Goal: Task Accomplishment & Management: Manage account settings

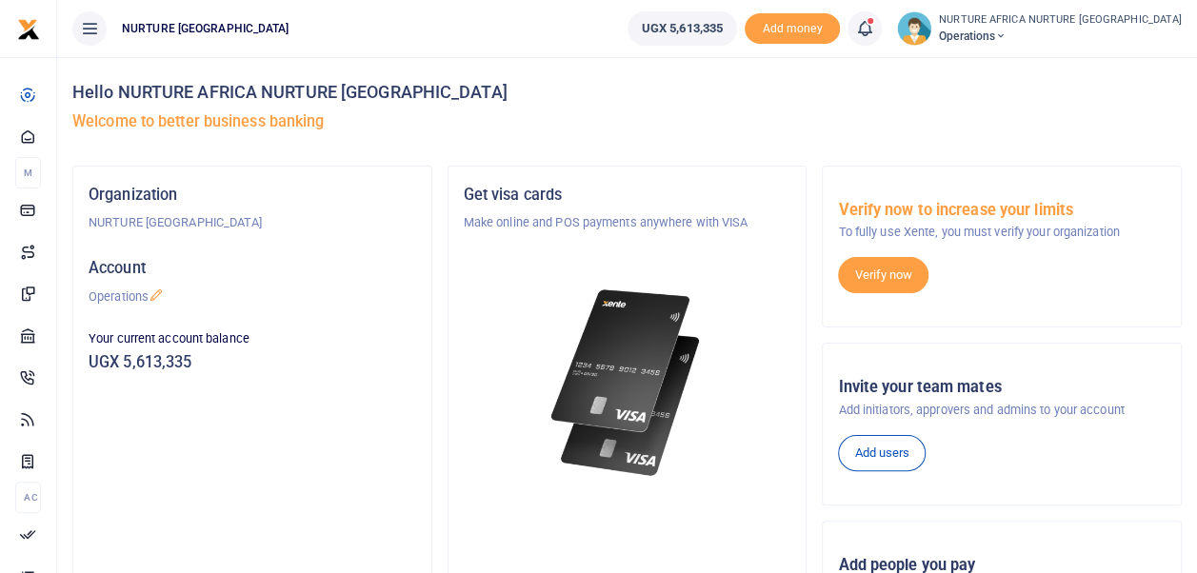
drag, startPoint x: 0, startPoint y: 0, endPoint x: 931, endPoint y: 21, distance: 931.6
click at [874, 21] on icon at bounding box center [864, 28] width 19 height 21
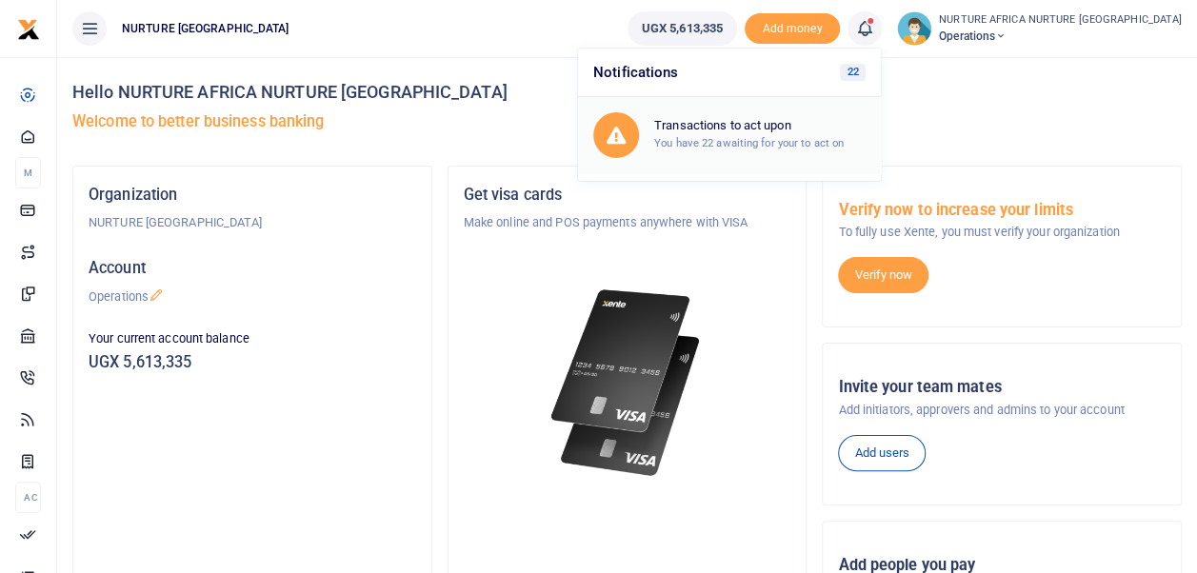
click at [761, 129] on h6 "Transactions to act upon" at bounding box center [759, 125] width 211 height 15
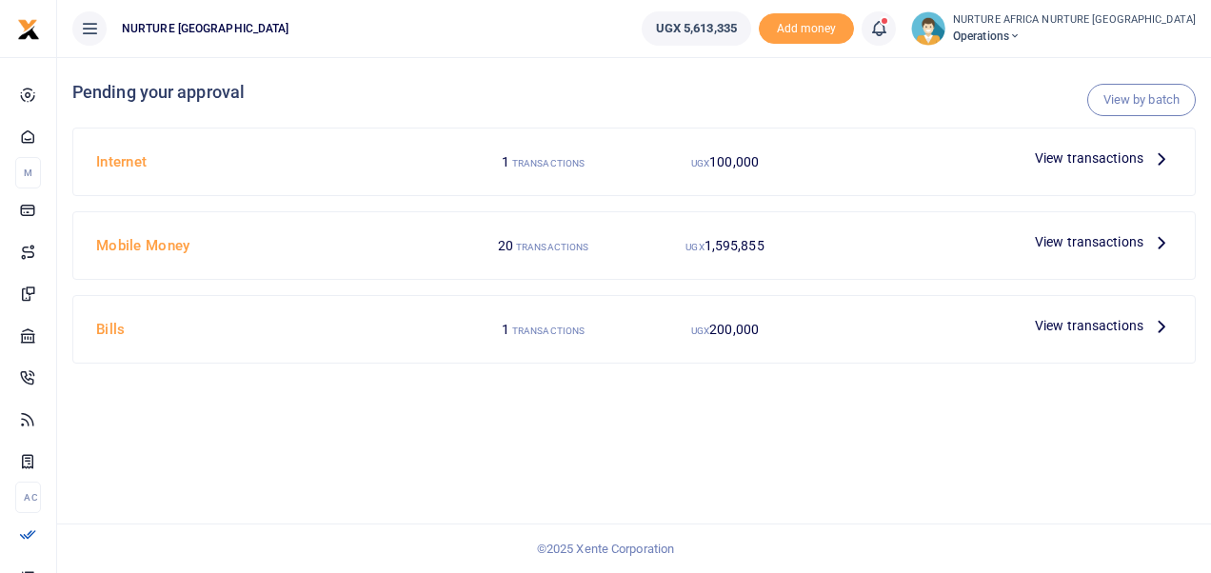
click at [1083, 315] on span "View transactions" at bounding box center [1089, 325] width 109 height 21
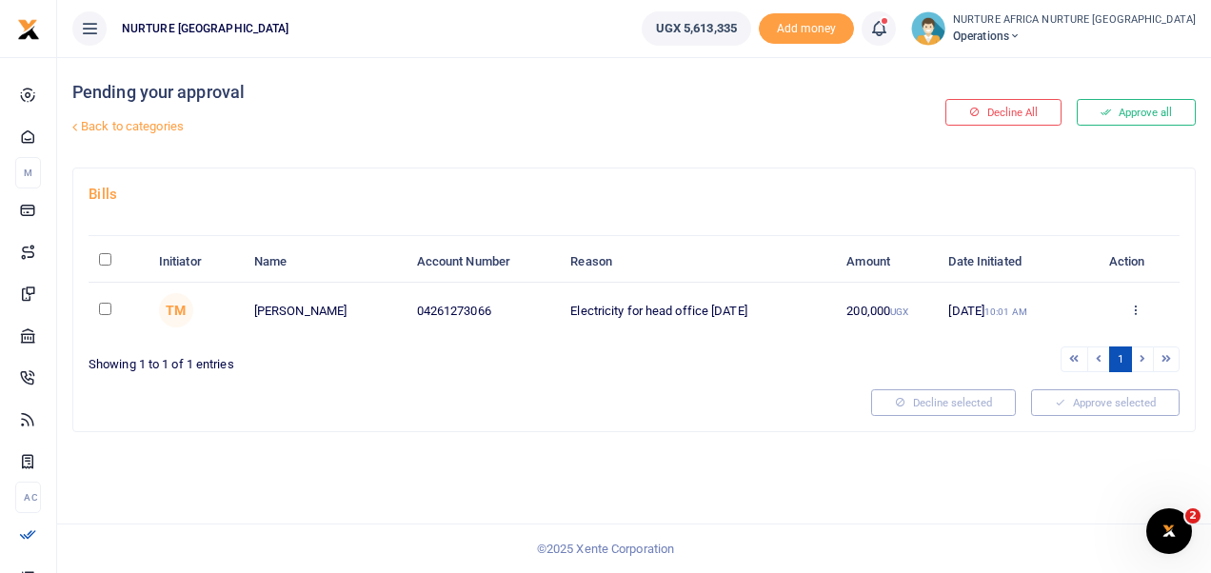
click at [101, 309] on input "checkbox" at bounding box center [105, 309] width 12 height 12
checkbox input "true"
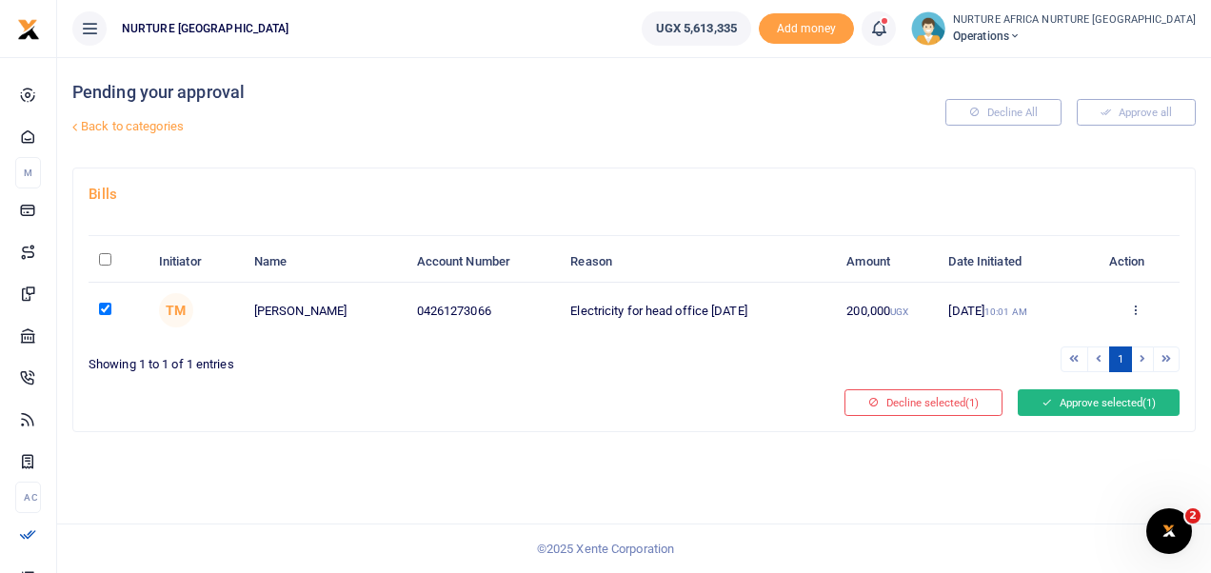
click at [1073, 391] on button "Approve selected (1)" at bounding box center [1099, 403] width 162 height 27
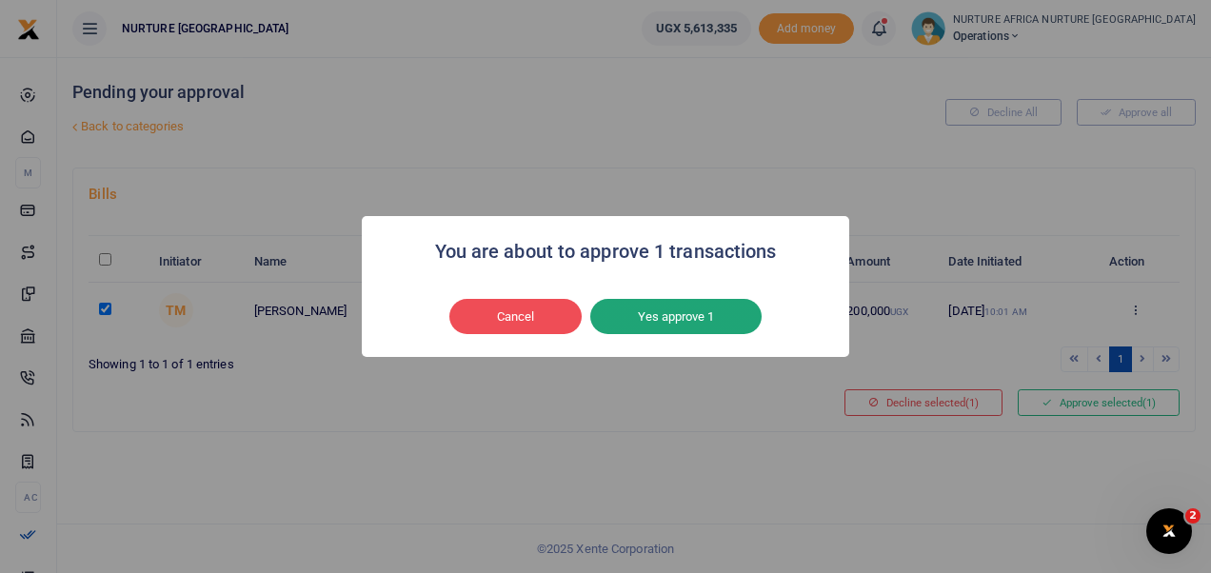
click at [694, 316] on button "Yes approve 1" at bounding box center [675, 317] width 171 height 36
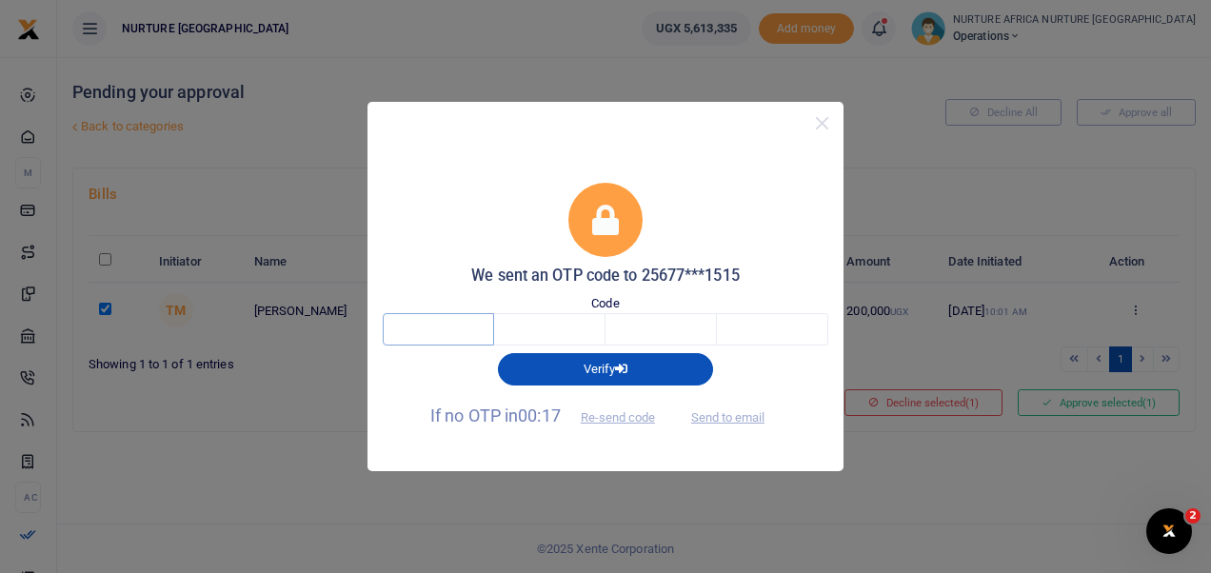
click at [427, 336] on input "text" at bounding box center [438, 329] width 111 height 32
type input "4"
type input "2"
type input "6"
type input "8"
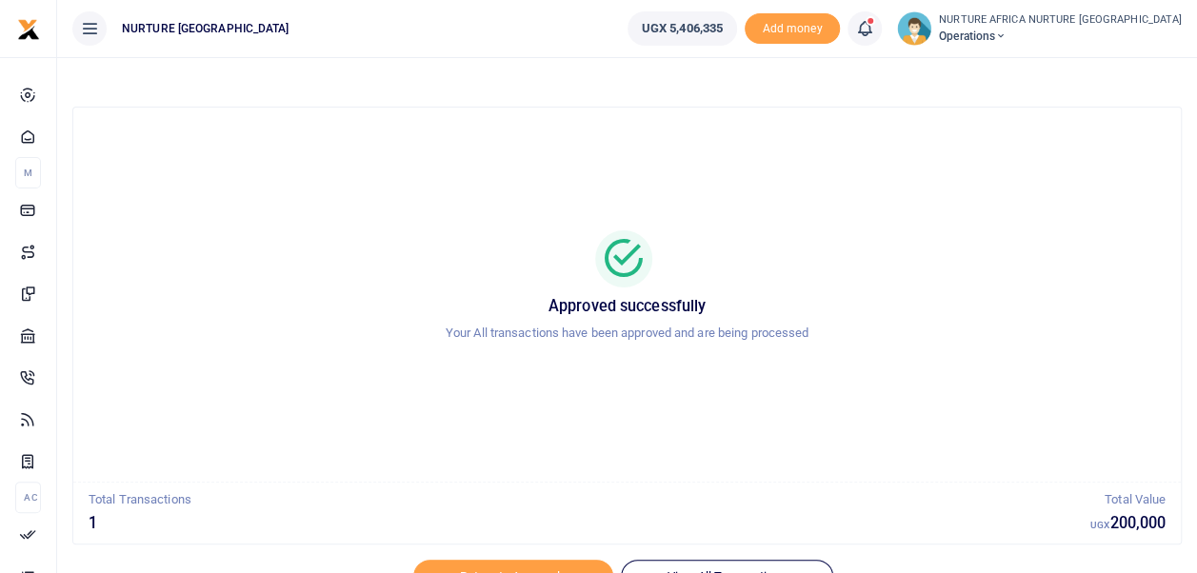
click at [874, 30] on icon at bounding box center [864, 28] width 19 height 21
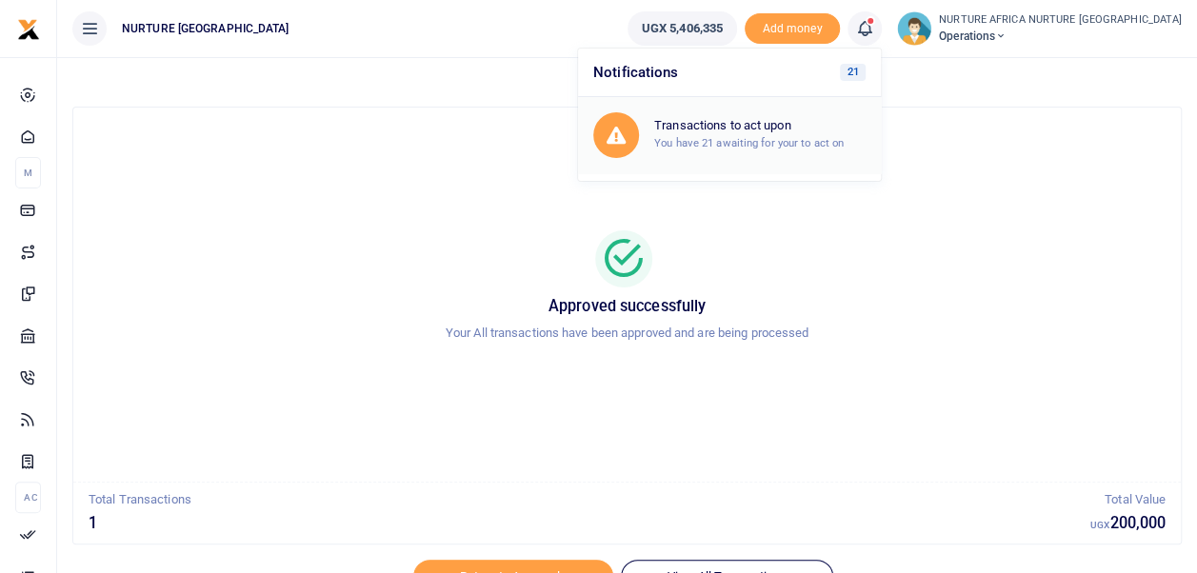
click at [811, 138] on small "You have 21 awaiting for your to act on" at bounding box center [749, 142] width 190 height 13
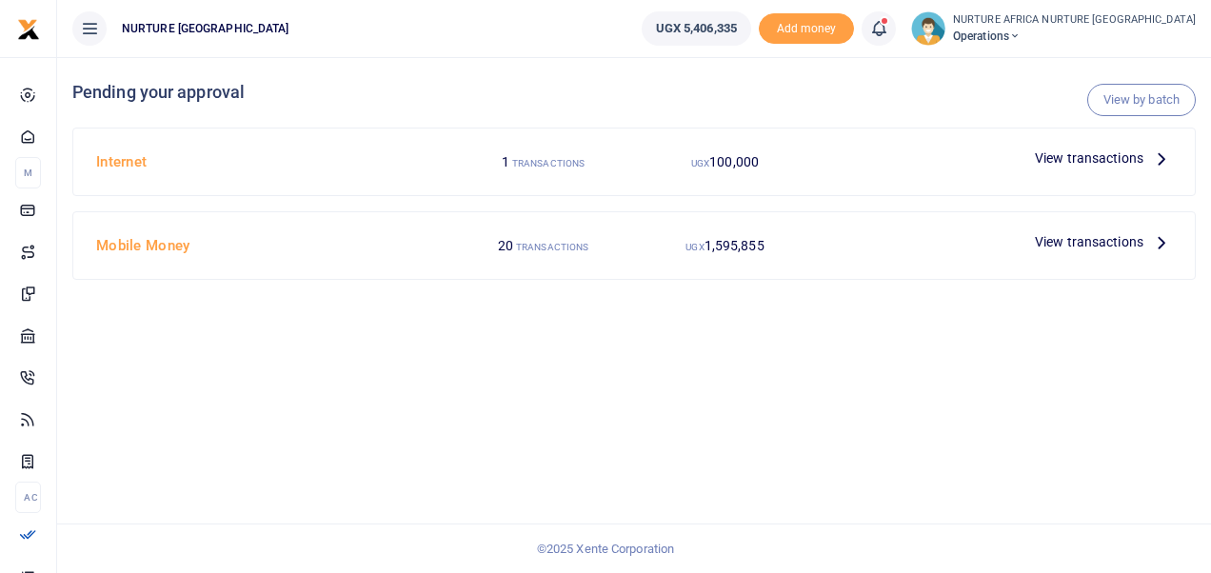
click at [1086, 151] on span "View transactions" at bounding box center [1089, 158] width 109 height 21
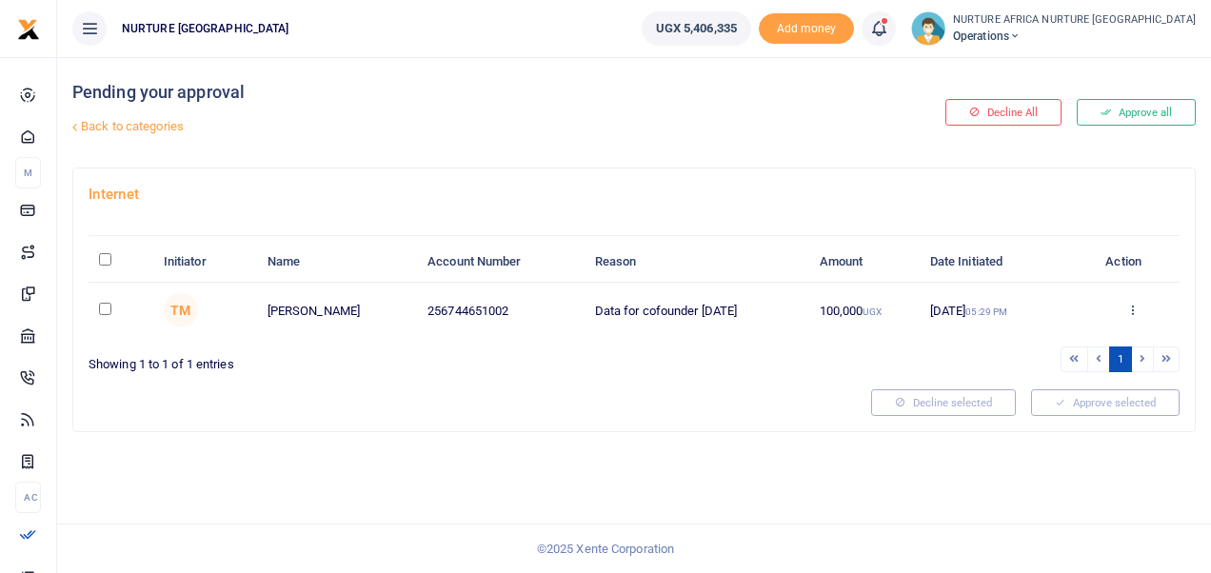
click at [102, 310] on input "checkbox" at bounding box center [105, 309] width 12 height 12
checkbox input "true"
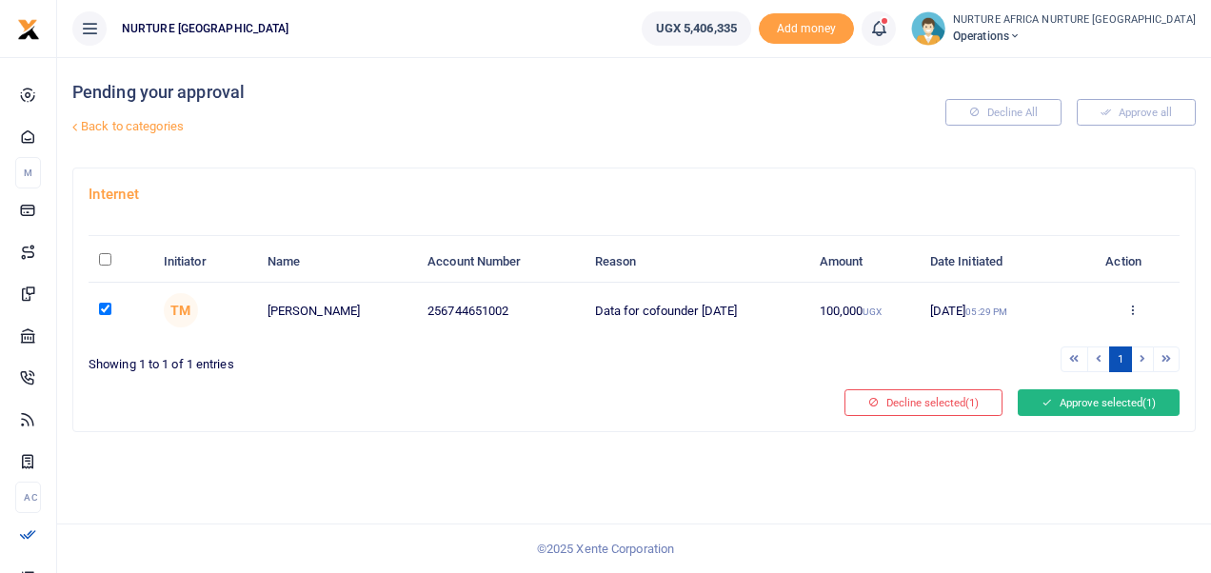
click at [1104, 394] on button "Approve selected (1)" at bounding box center [1099, 403] width 162 height 27
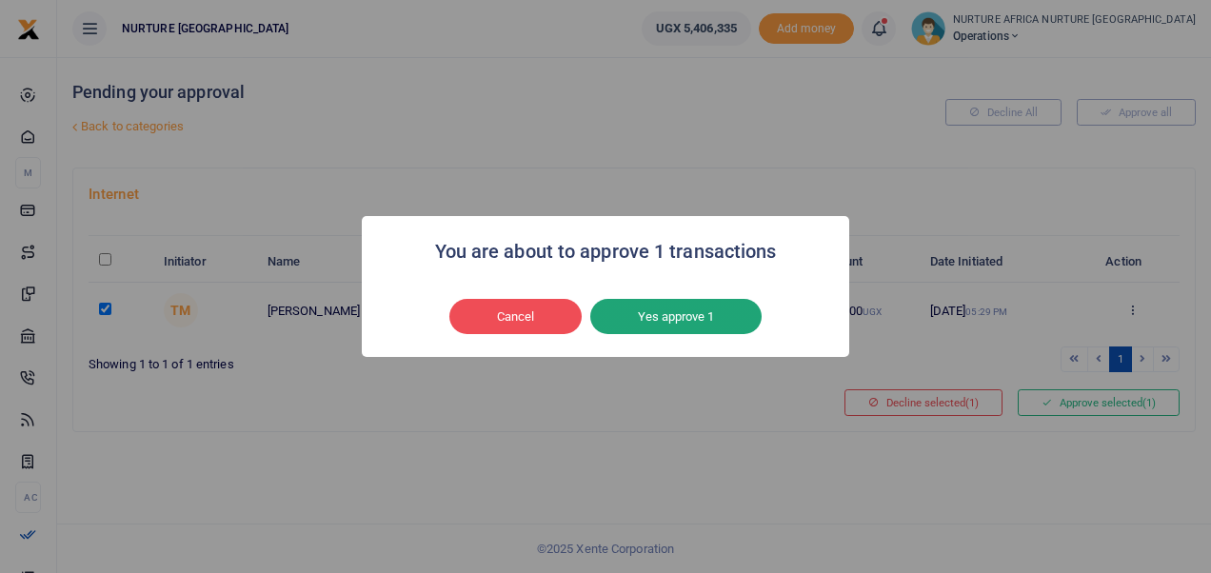
click at [672, 322] on button "Yes approve 1" at bounding box center [675, 317] width 171 height 36
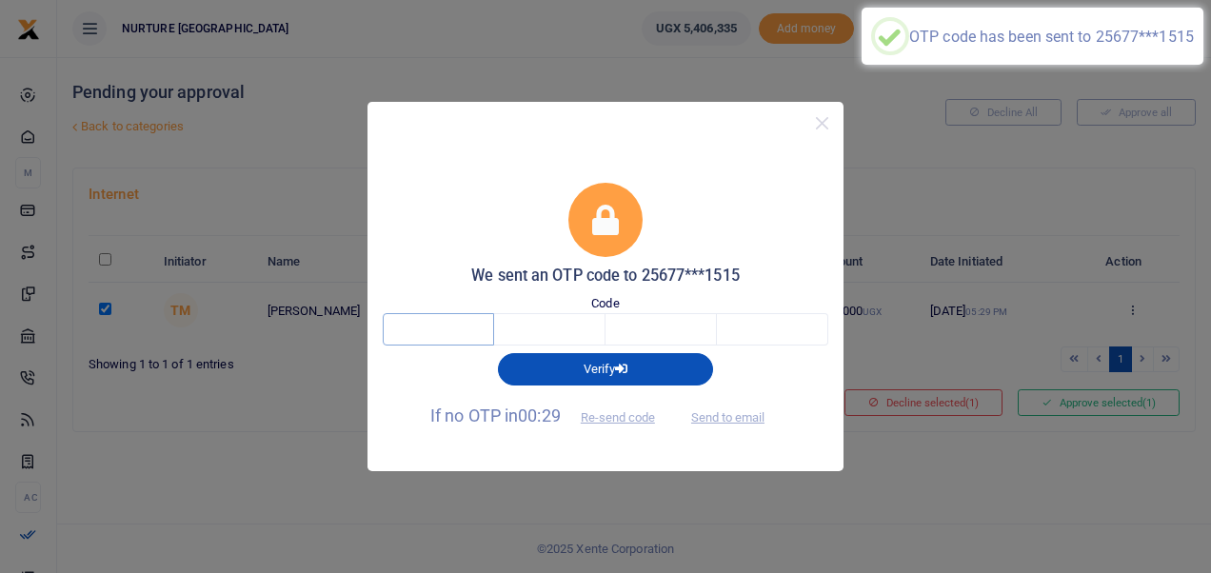
click at [448, 328] on input "text" at bounding box center [438, 329] width 111 height 32
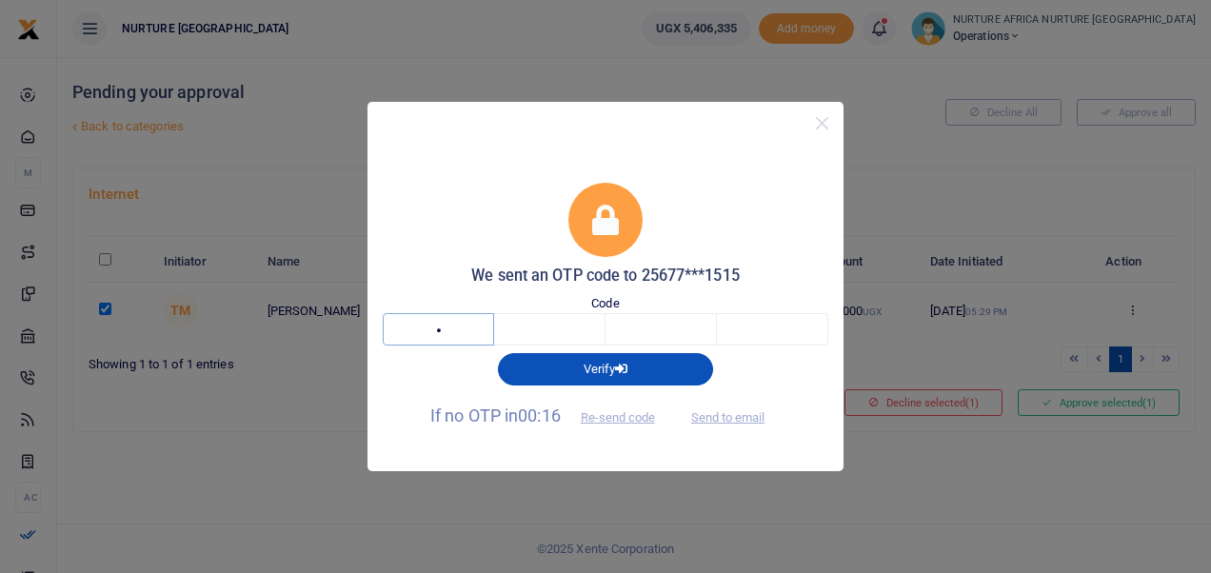
type input "8"
type input "1"
type input "0"
type input "1"
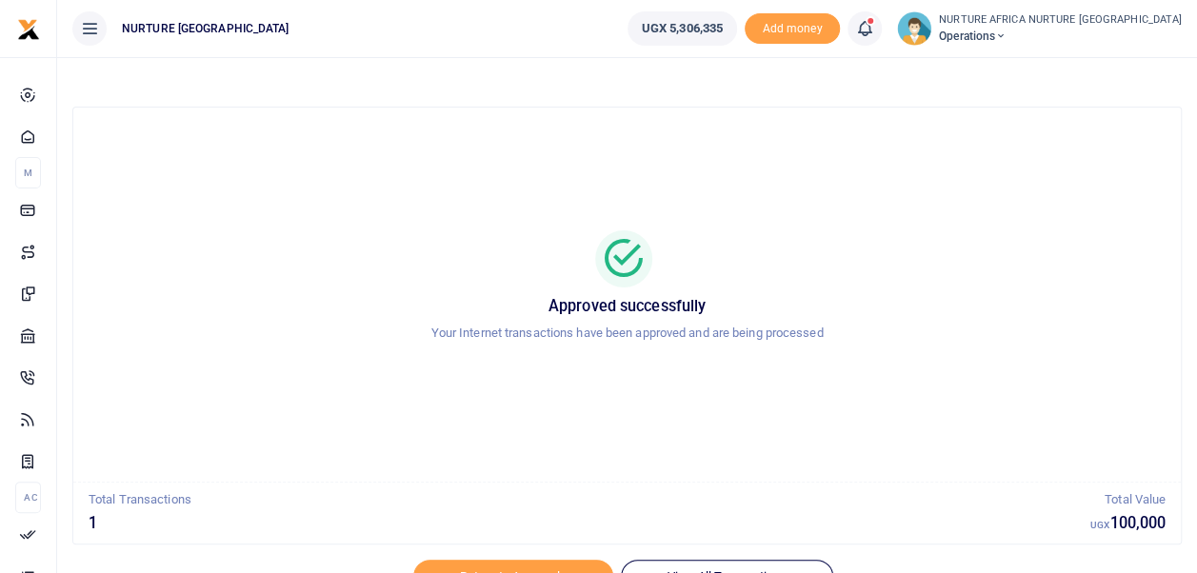
click at [874, 29] on span at bounding box center [874, 29] width 0 height 0
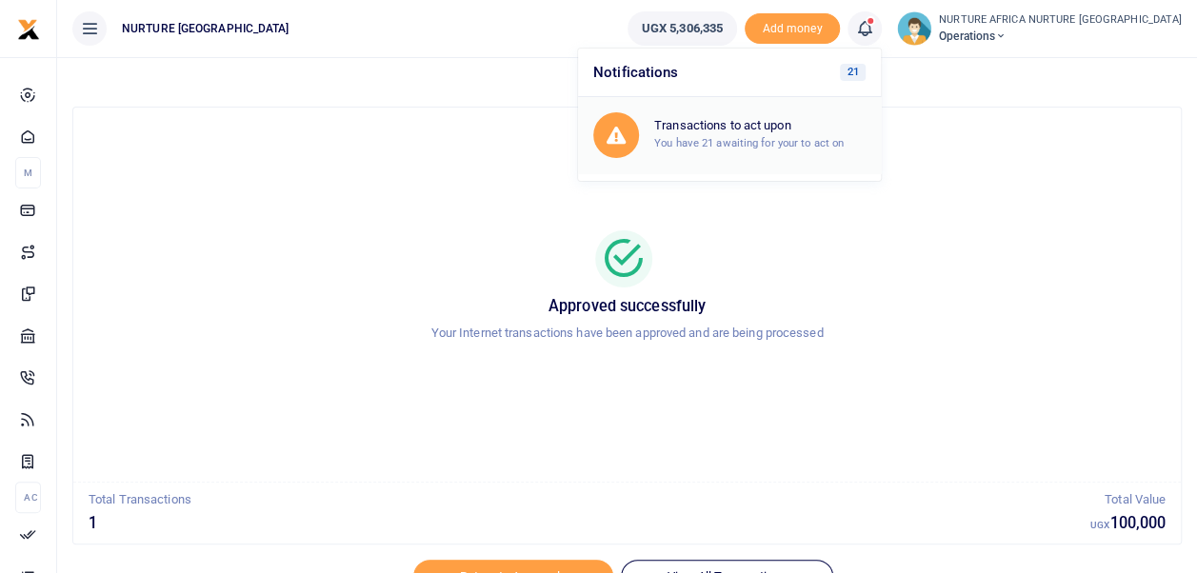
click at [770, 132] on div "Transactions to act upon You have 21 awaiting for your to act on" at bounding box center [759, 134] width 211 height 33
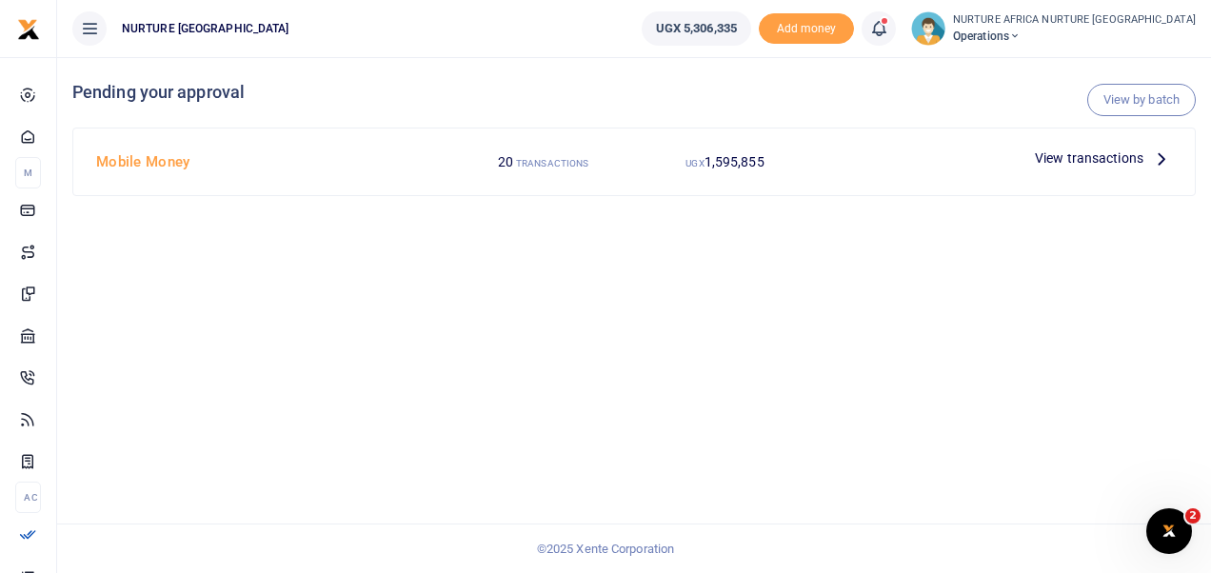
click at [1069, 156] on span "View transactions" at bounding box center [1089, 158] width 109 height 21
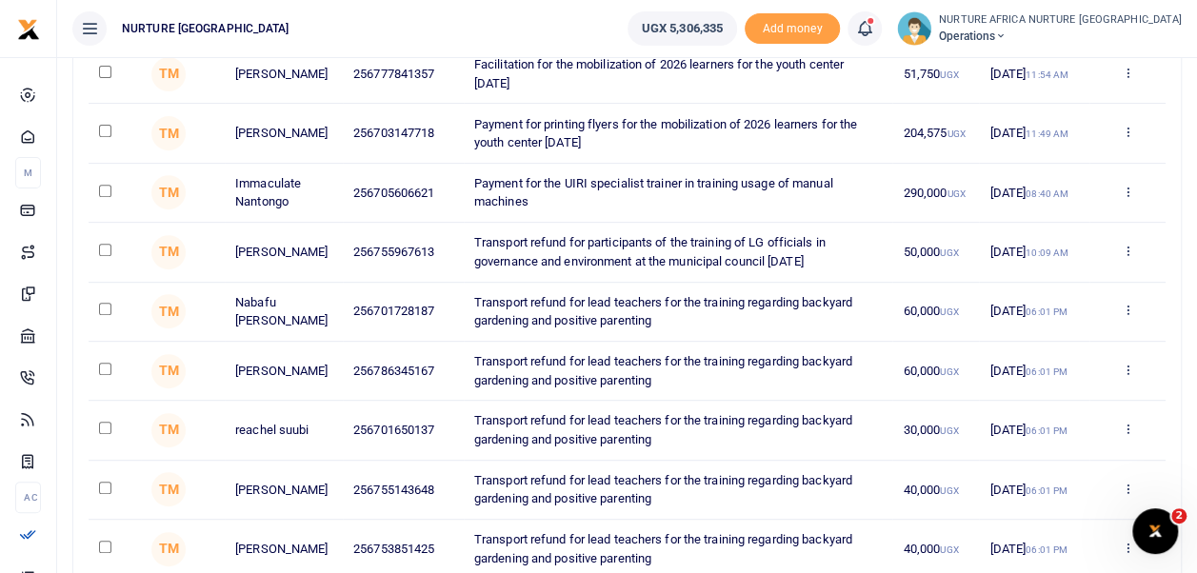
scroll to position [314, 0]
